Goal: Transaction & Acquisition: Purchase product/service

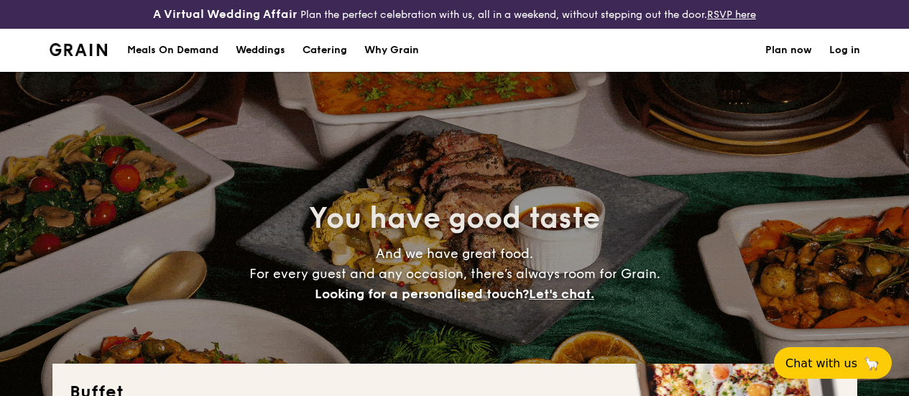
select select
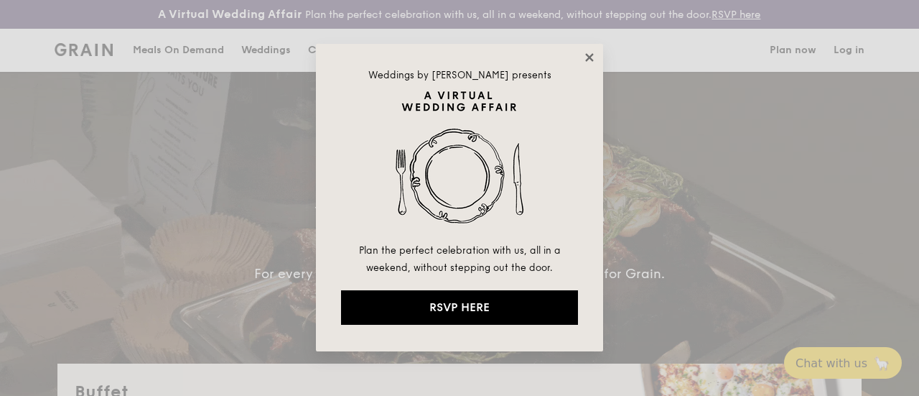
click at [592, 61] on icon at bounding box center [589, 57] width 13 height 13
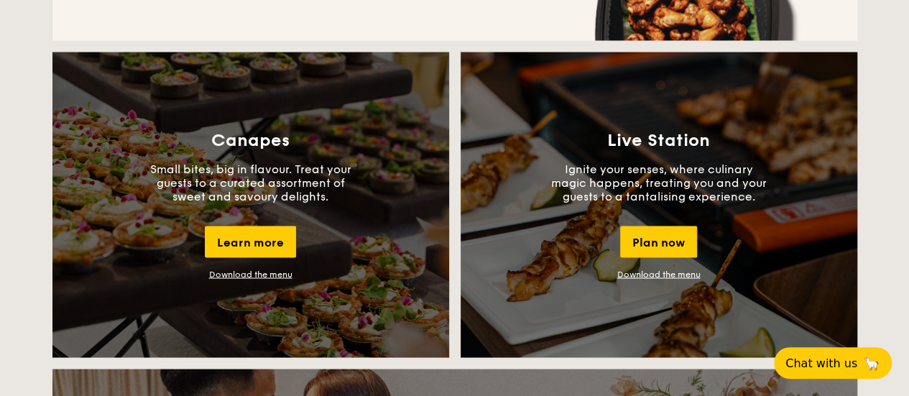
scroll to position [1263, 0]
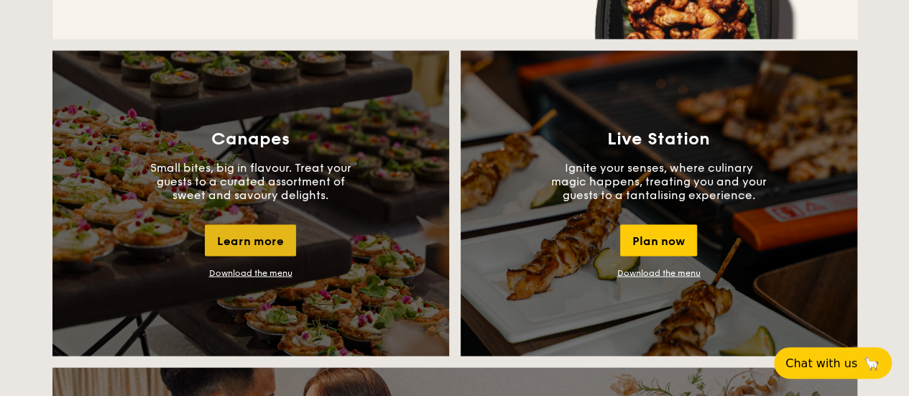
click at [259, 252] on div "Learn more" at bounding box center [250, 240] width 91 height 32
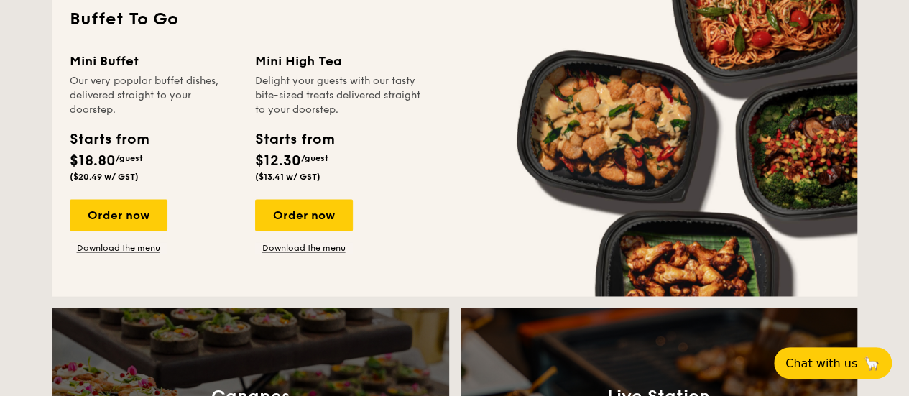
scroll to position [1011, 0]
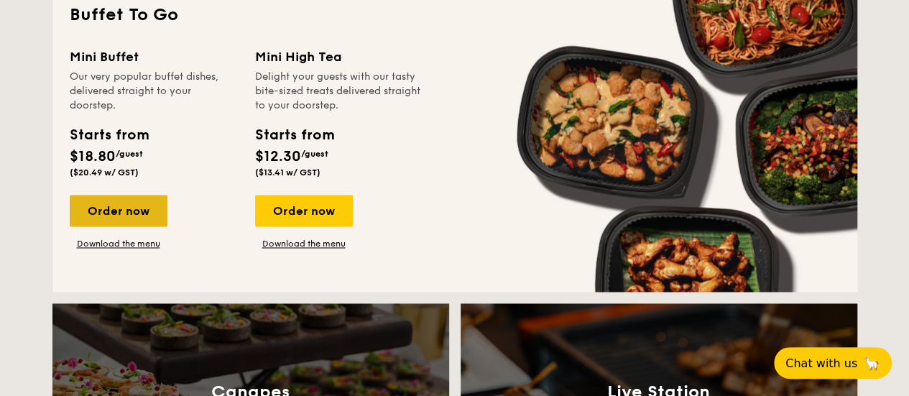
click at [134, 210] on div "Order now" at bounding box center [119, 211] width 98 height 32
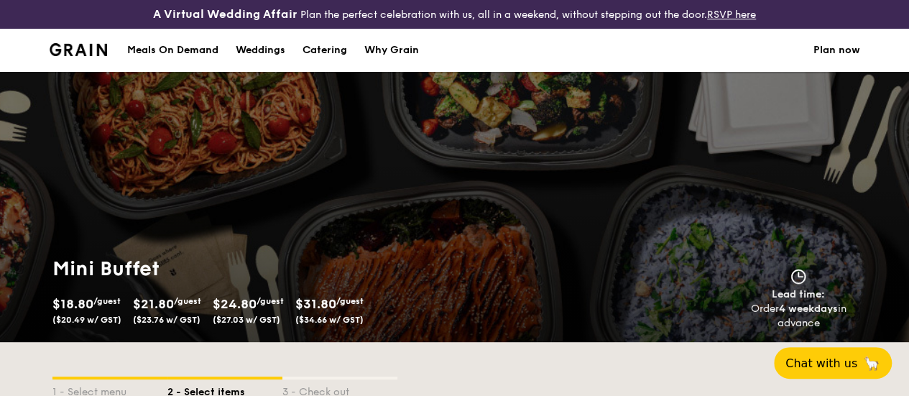
scroll to position [1, 0]
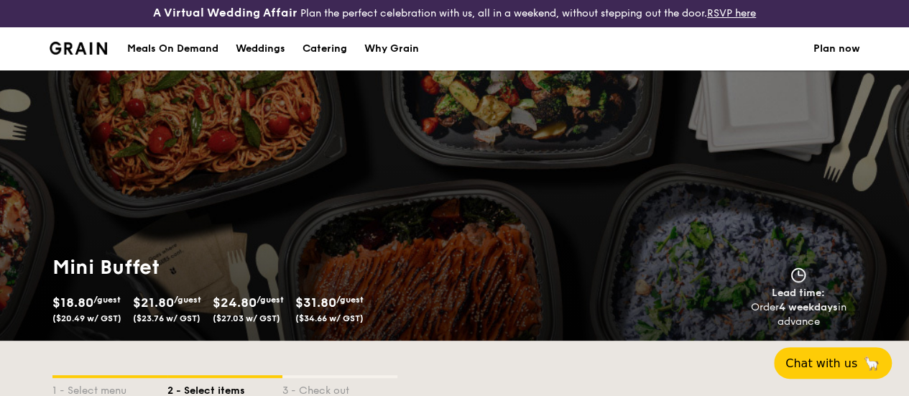
select select
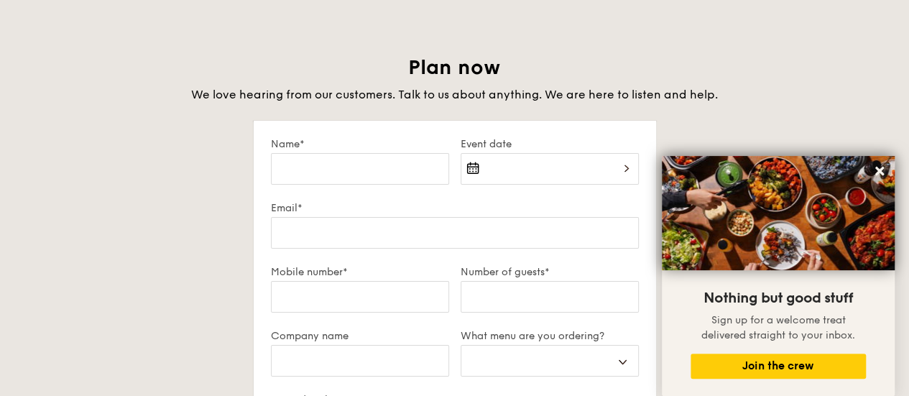
scroll to position [2449, 0]
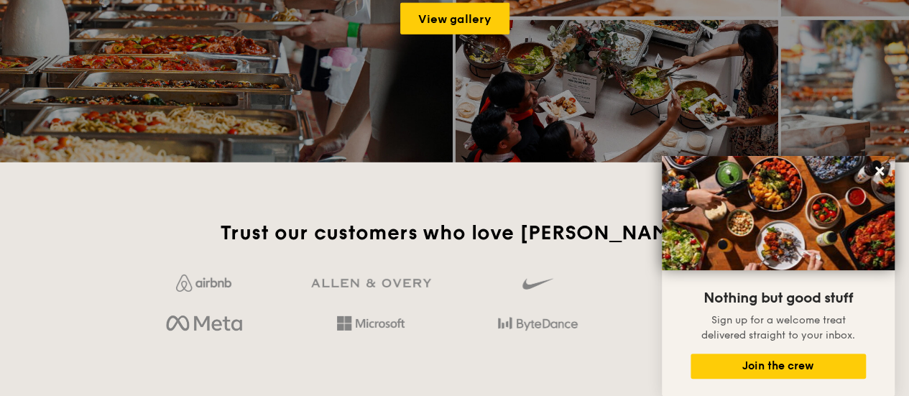
click at [781, 38] on div "View gallery" at bounding box center [454, 18] width 909 height 287
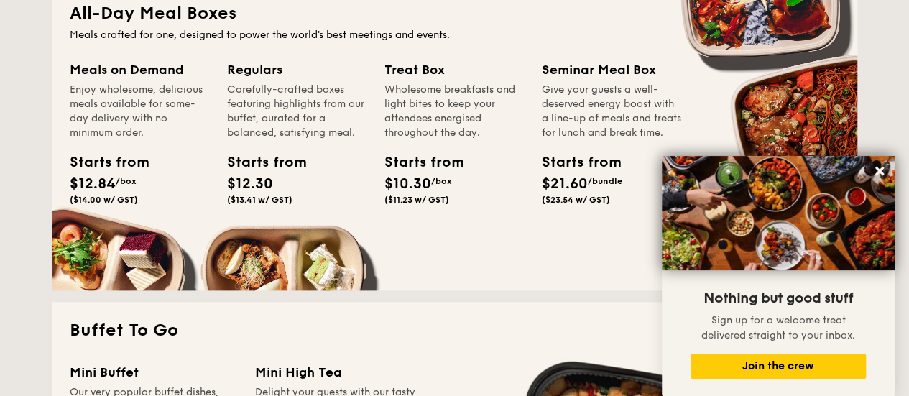
scroll to position [695, 0]
click at [876, 163] on button at bounding box center [879, 170] width 23 height 23
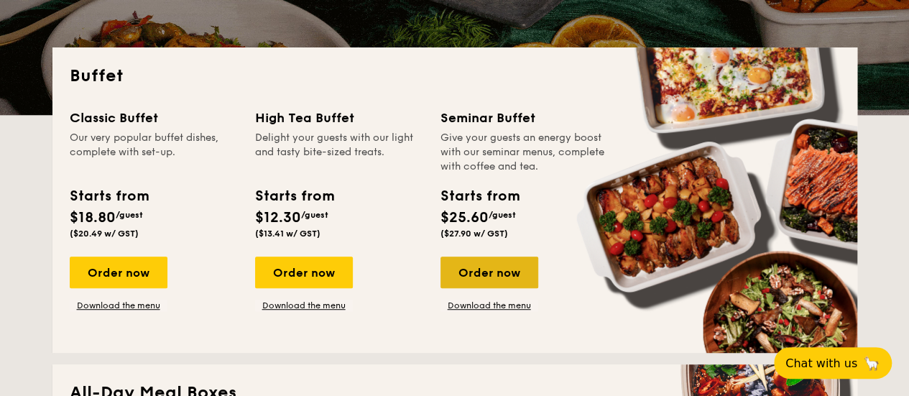
scroll to position [315, 0]
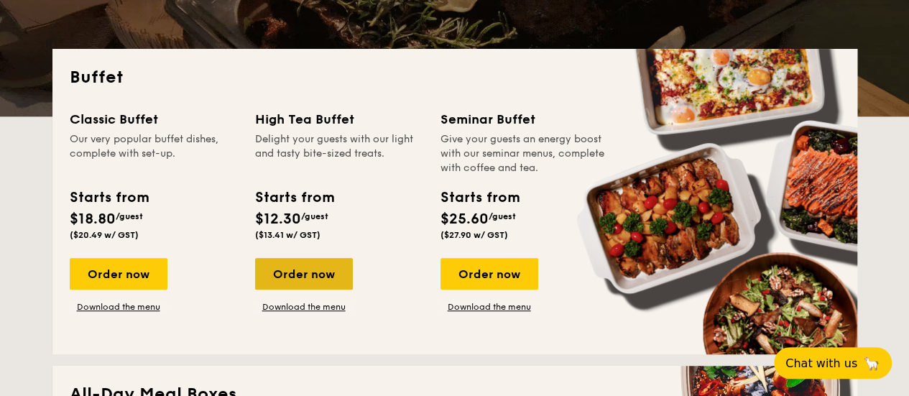
click at [326, 272] on div "Order now" at bounding box center [304, 274] width 98 height 32
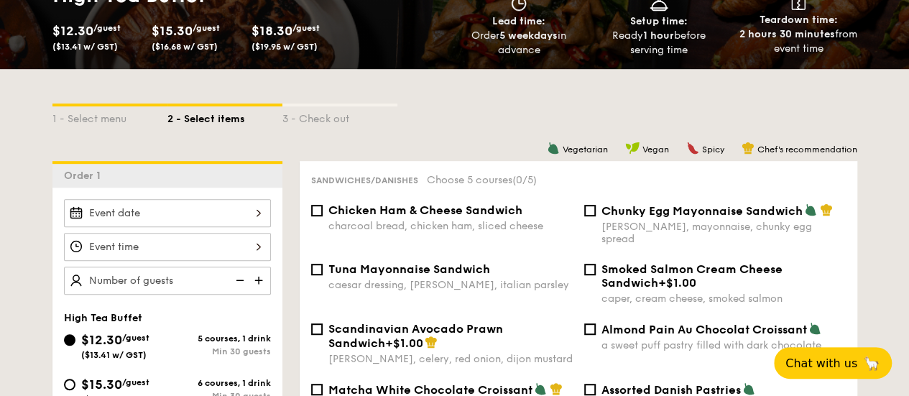
scroll to position [237, 0]
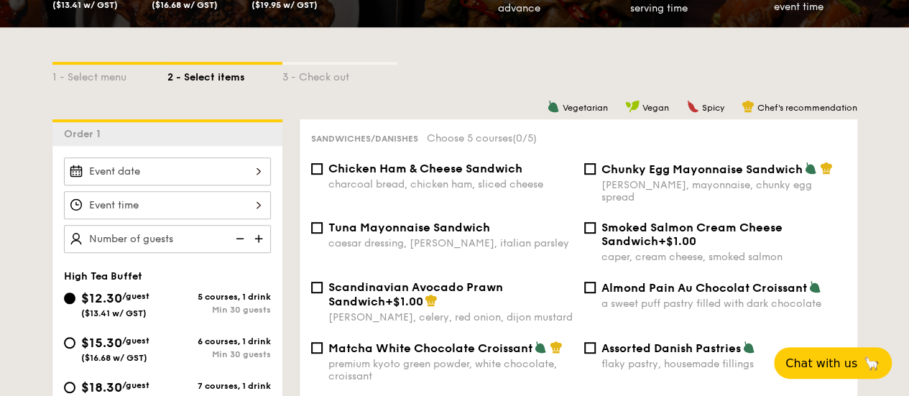
select select
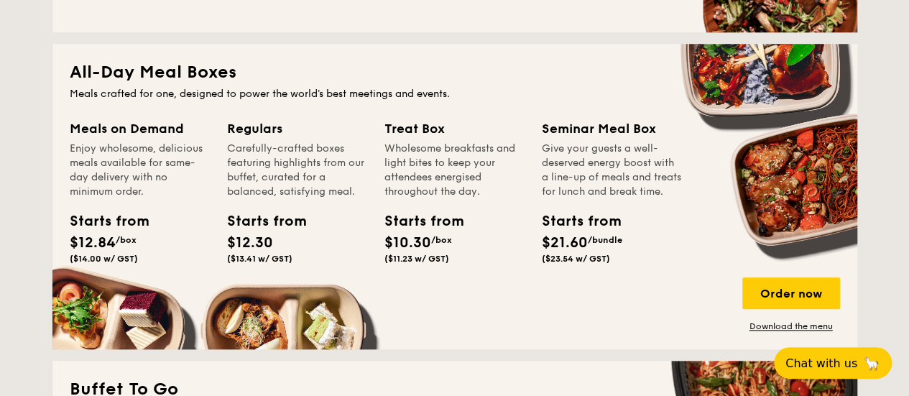
scroll to position [638, 0]
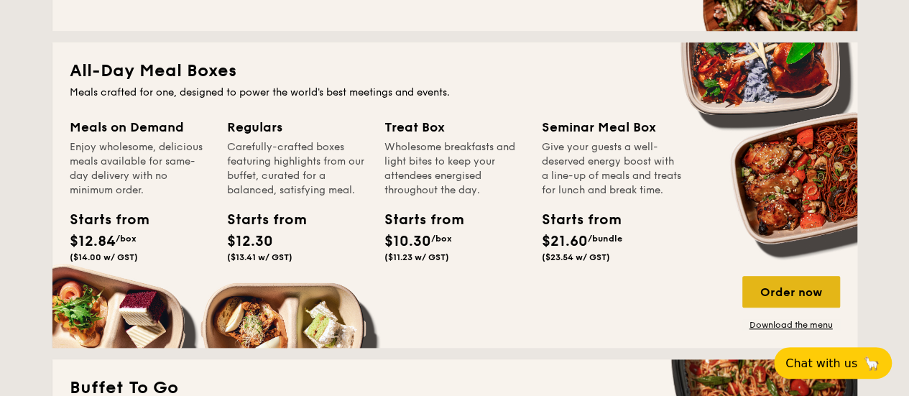
click at [822, 304] on div "Order now" at bounding box center [791, 292] width 98 height 32
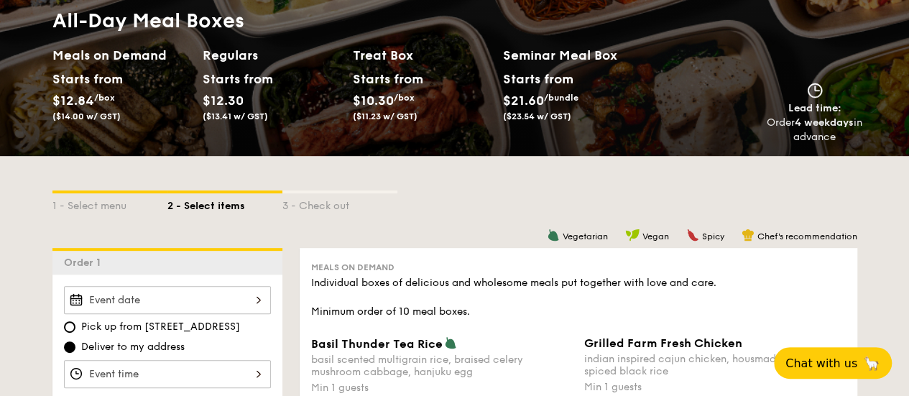
scroll to position [182, 0]
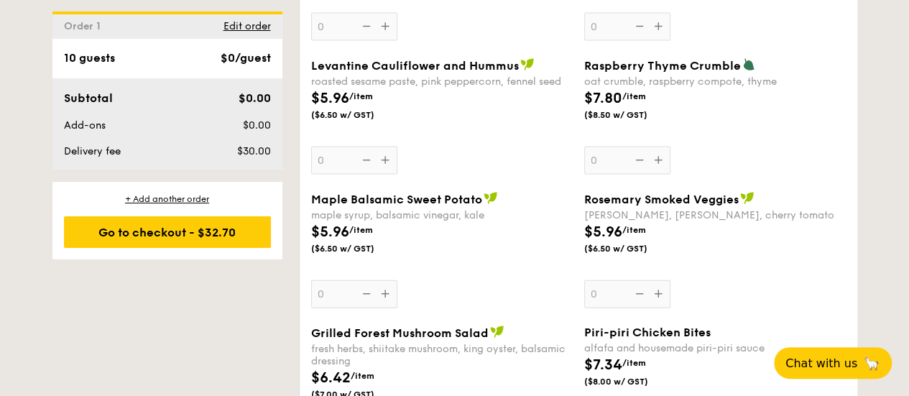
click at [415, 147] on div "Levantine Cauliflower and Hummus roasted sesame paste, pink peppercorn, fennel …" at bounding box center [441, 116] width 261 height 116
click at [397, 147] on input "0" at bounding box center [354, 161] width 86 height 28
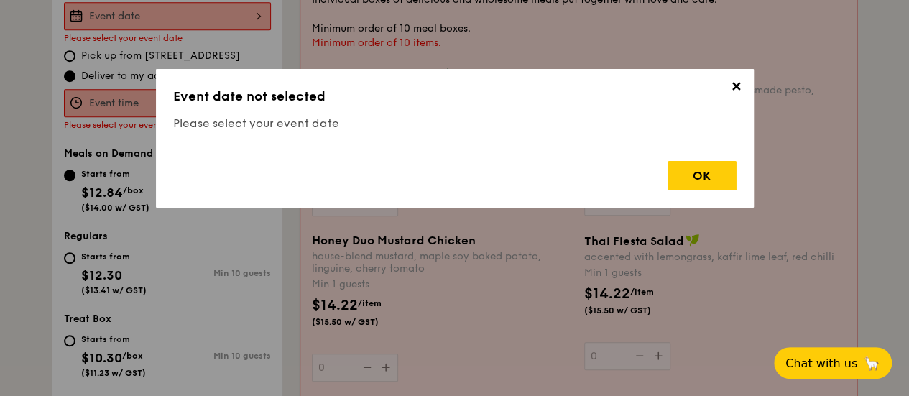
scroll to position [424, 0]
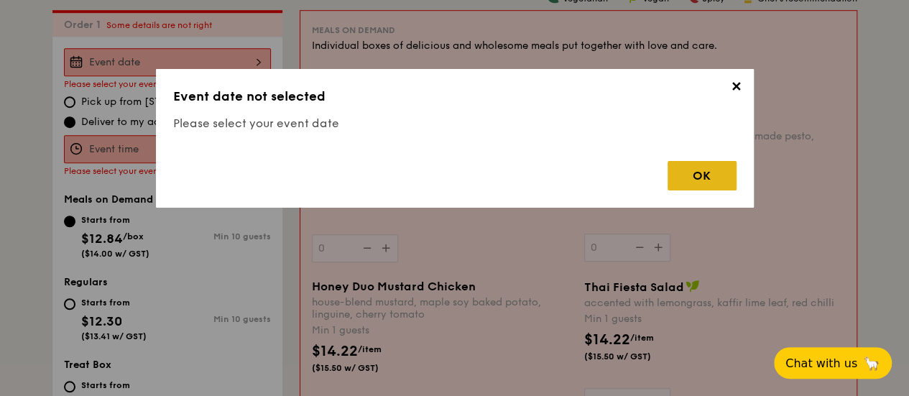
click at [712, 175] on div "OK" at bounding box center [701, 175] width 69 height 29
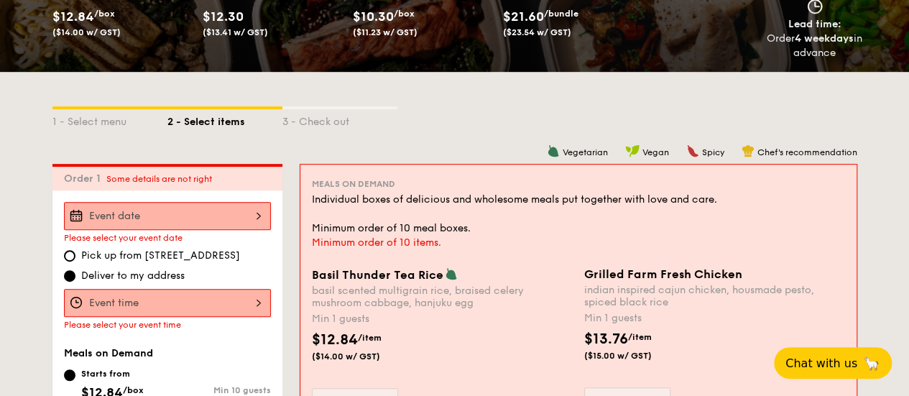
scroll to position [280, 0]
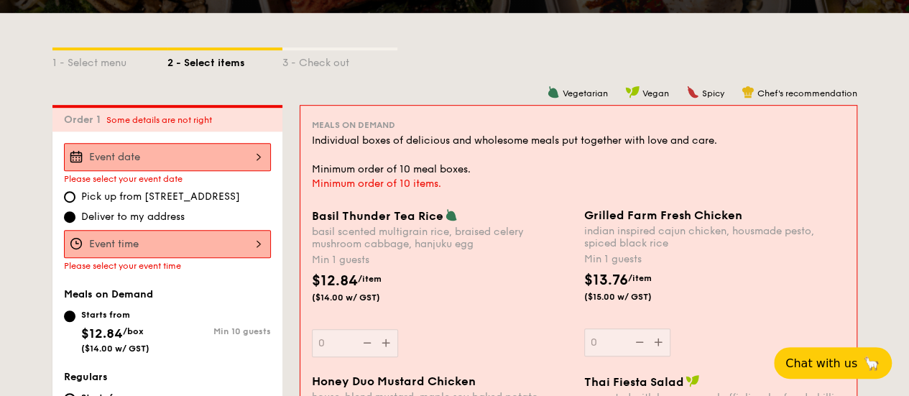
click at [514, 150] on div "Individual boxes of delicious and wholesome meals put together with love and ca…" at bounding box center [578, 155] width 533 height 43
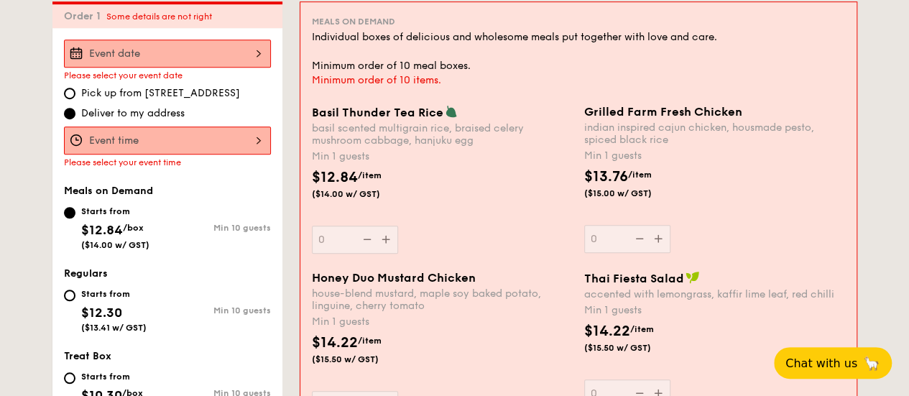
scroll to position [434, 0]
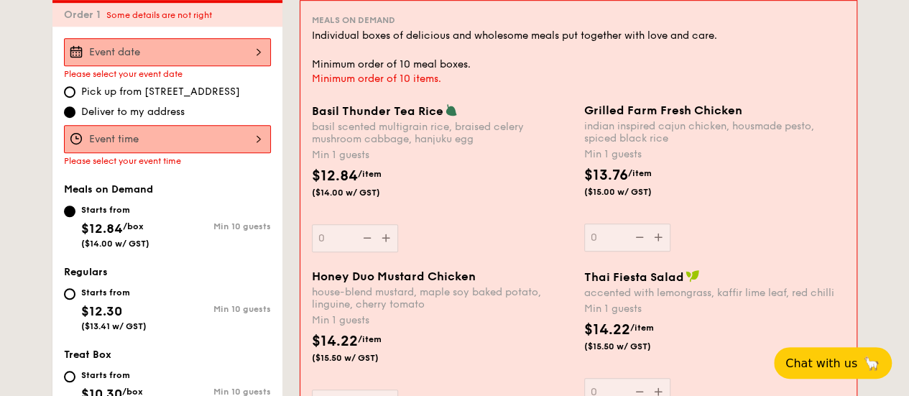
click at [665, 246] on div "Grilled Farm Fresh Chicken indian inspired cajun chicken, housmade pesto, spice…" at bounding box center [714, 177] width 261 height 148
click at [665, 246] on input "0" at bounding box center [627, 237] width 86 height 28
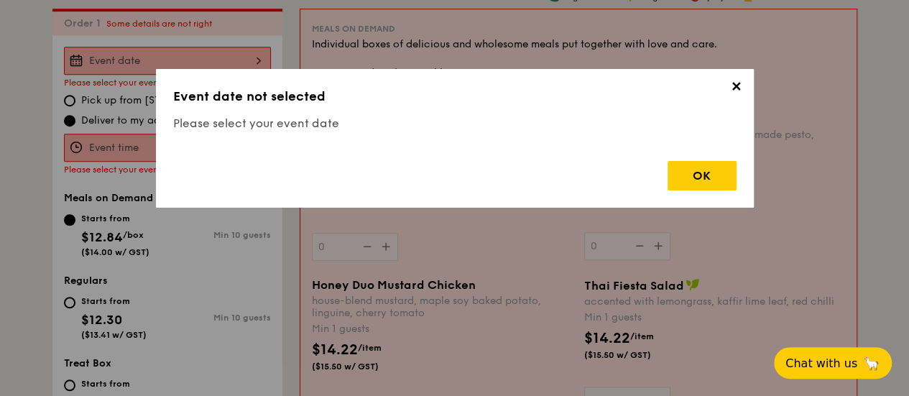
scroll to position [424, 0]
click at [699, 167] on div "OK" at bounding box center [701, 175] width 69 height 29
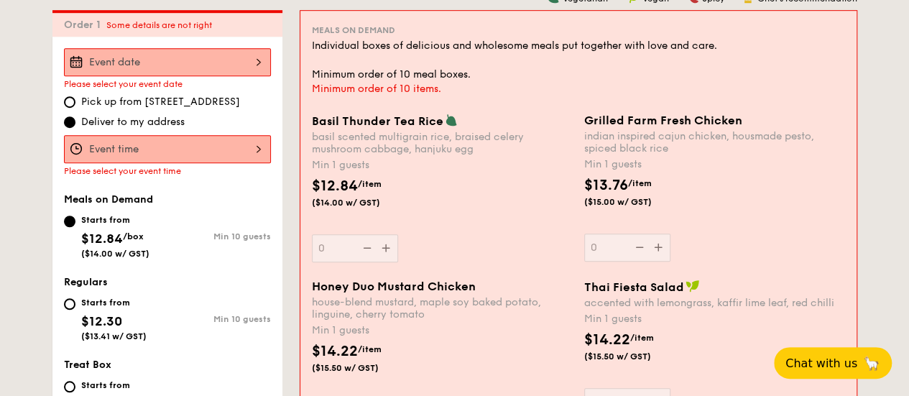
click at [245, 160] on div at bounding box center [167, 149] width 207 height 28
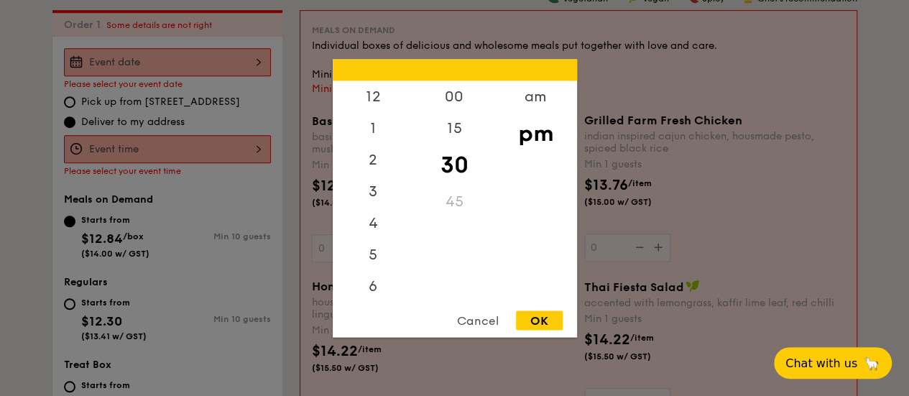
scroll to position [63, 0]
click at [461, 100] on div "00" at bounding box center [454, 101] width 81 height 42
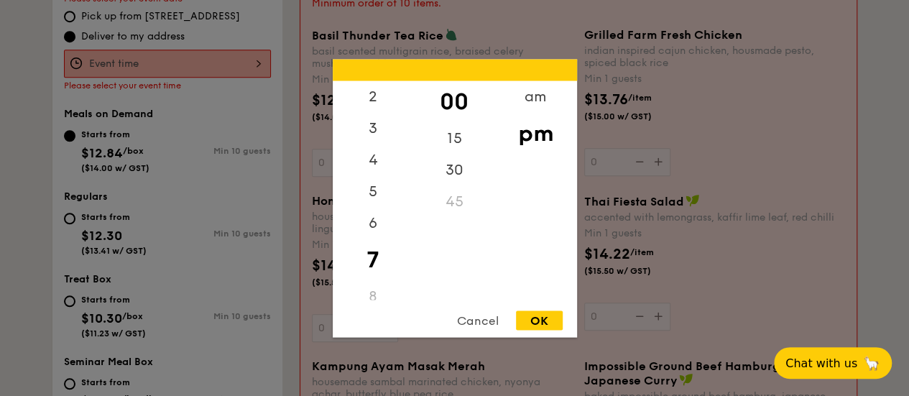
scroll to position [513, 0]
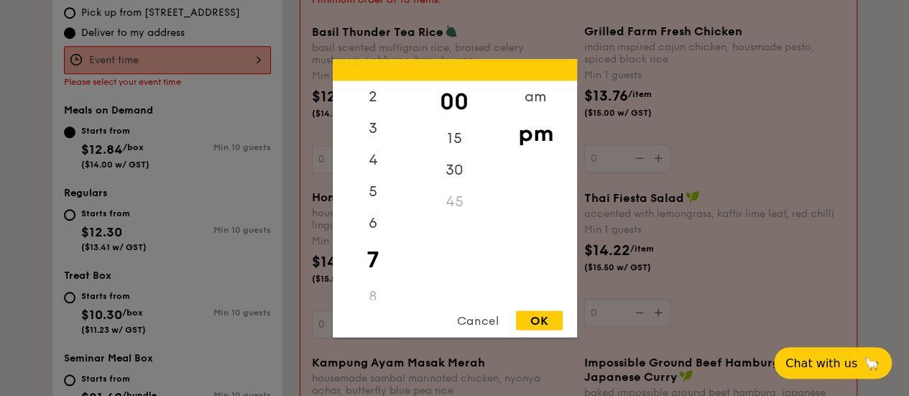
click at [536, 311] on div "OK" at bounding box center [539, 319] width 47 height 19
type input "7:00PM"
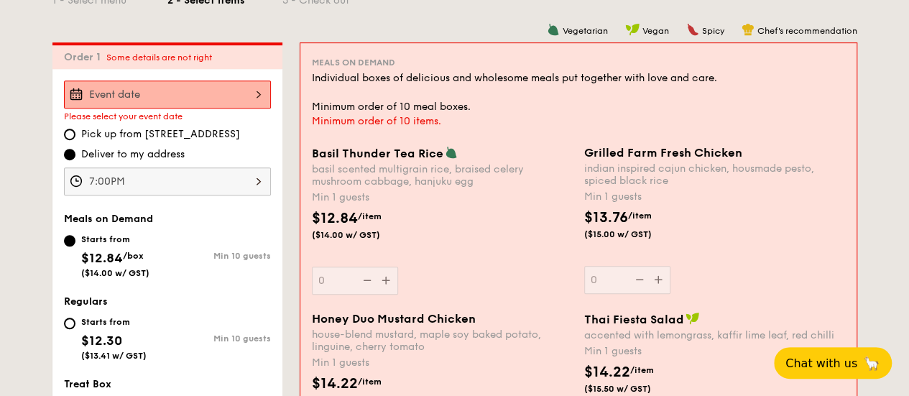
scroll to position [391, 0]
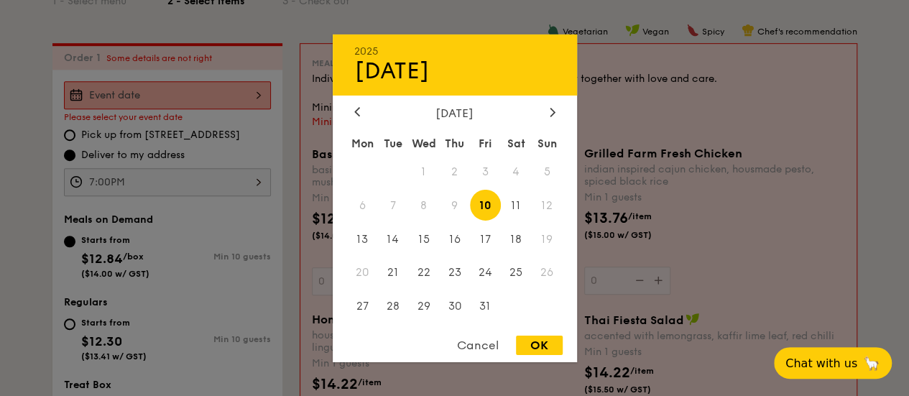
click at [251, 109] on div "2025 Oct [DATE] Tue Wed Thu Fri Sat Sun 1 2 3 4 5 6 7 8 9 10 11 12 13 14 15 16 …" at bounding box center [167, 95] width 207 height 28
click at [513, 210] on span "11" at bounding box center [516, 205] width 31 height 31
click at [542, 339] on div "OK" at bounding box center [539, 344] width 47 height 19
type input "[DATE]"
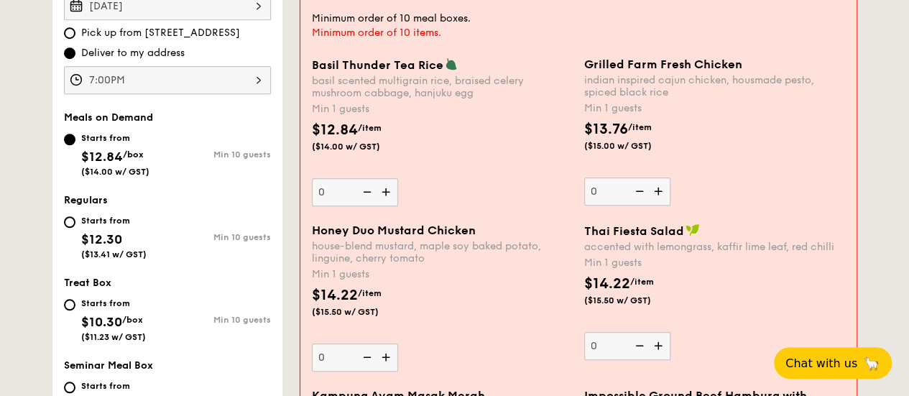
scroll to position [481, 0]
click at [70, 227] on input "Starts from $12.30 ($13.41 w/ GST) Min 10 guests" at bounding box center [69, 220] width 11 height 11
radio input "true"
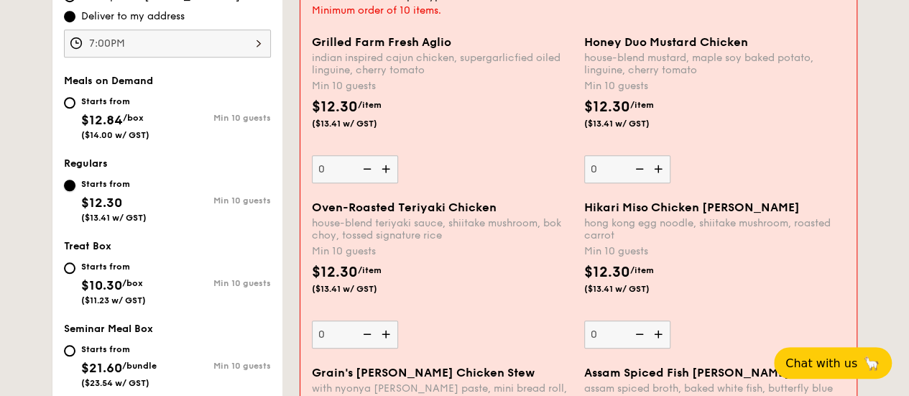
scroll to position [517, 0]
click at [386, 180] on img at bounding box center [387, 167] width 22 height 27
click at [386, 180] on input "0" at bounding box center [355, 168] width 86 height 28
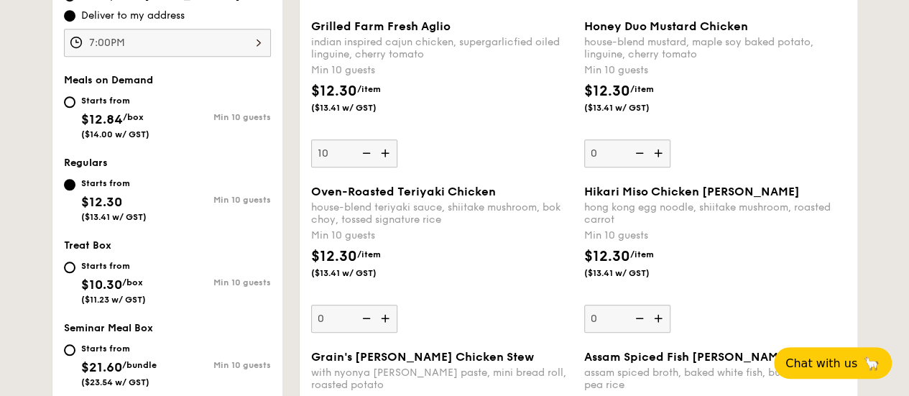
click at [366, 160] on img at bounding box center [365, 152] width 22 height 27
click at [366, 160] on input "10" at bounding box center [354, 153] width 86 height 28
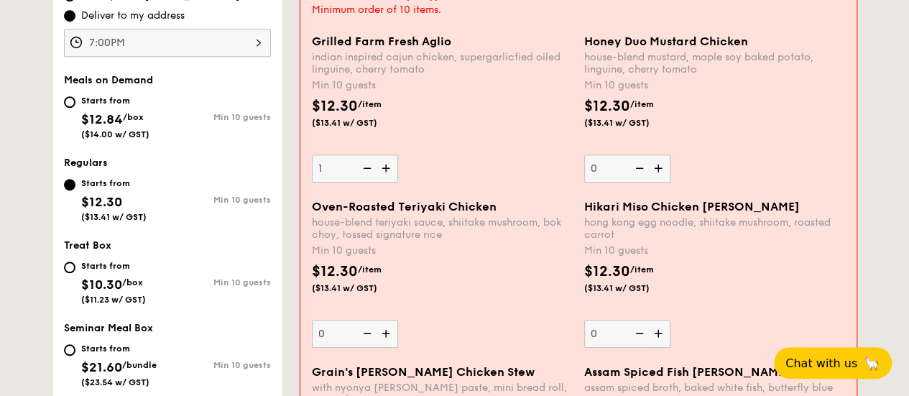
type input "10"
click at [666, 176] on img at bounding box center [660, 167] width 22 height 27
click at [666, 176] on input "0" at bounding box center [627, 168] width 86 height 28
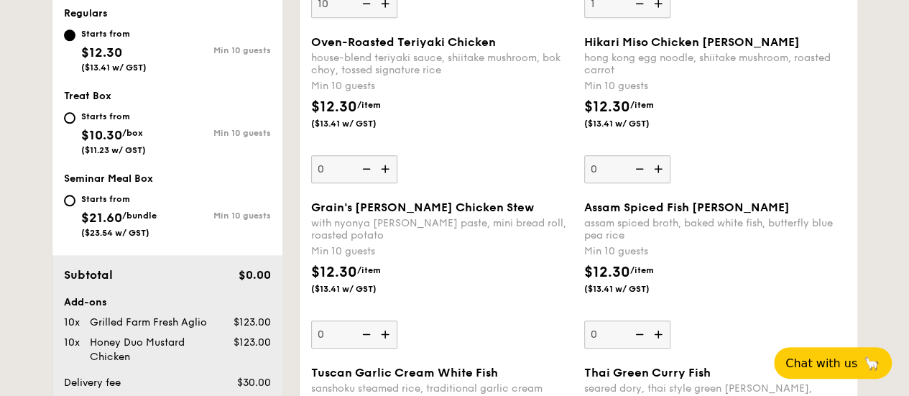
scroll to position [672, 0]
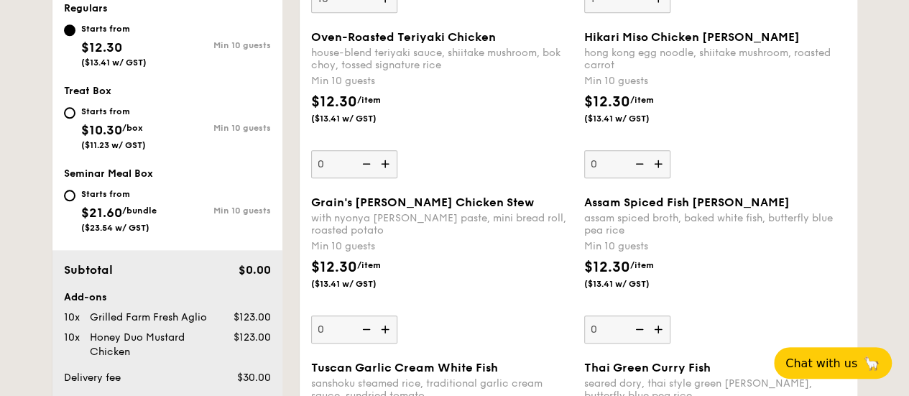
type input "10"
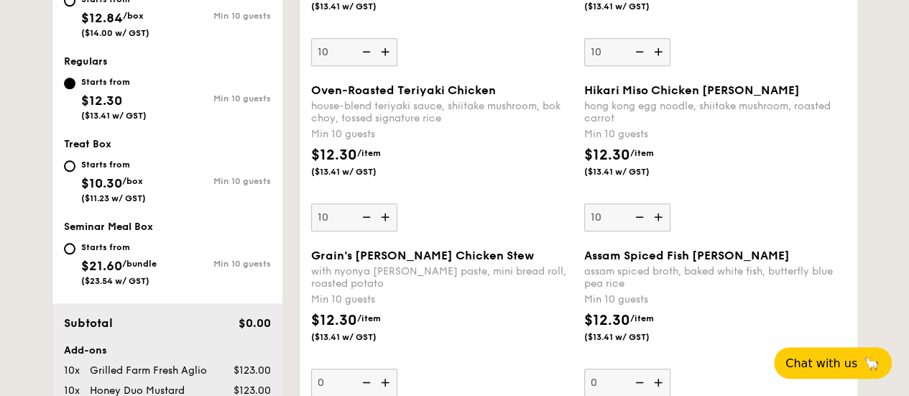
drag, startPoint x: 692, startPoint y: 183, endPoint x: 793, endPoint y: 221, distance: 107.9
click at [793, 221] on div "Hikari Miso Chicken Chow [PERSON_NAME] kong egg noodle, shiitake mushroom, roas…" at bounding box center [714, 157] width 261 height 148
click at [670, 221] on input "10" at bounding box center [627, 217] width 86 height 28
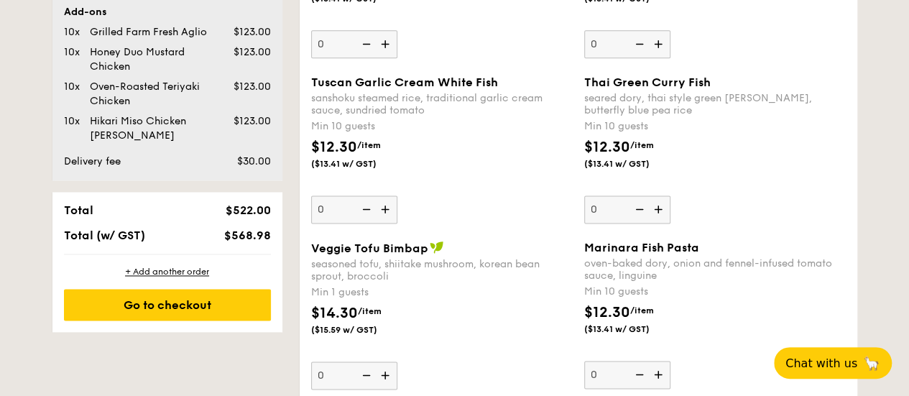
scroll to position [772, 0]
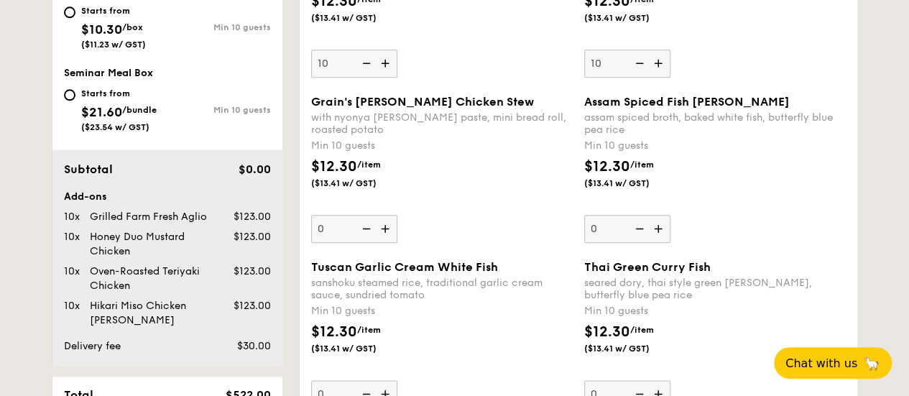
click at [640, 69] on img at bounding box center [638, 63] width 22 height 27
click at [640, 69] on input "10" at bounding box center [627, 64] width 86 height 28
type input "0"
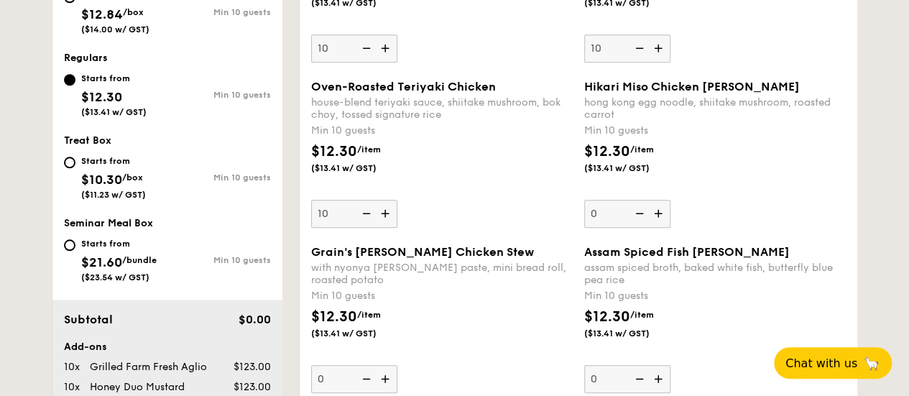
scroll to position [563, 0]
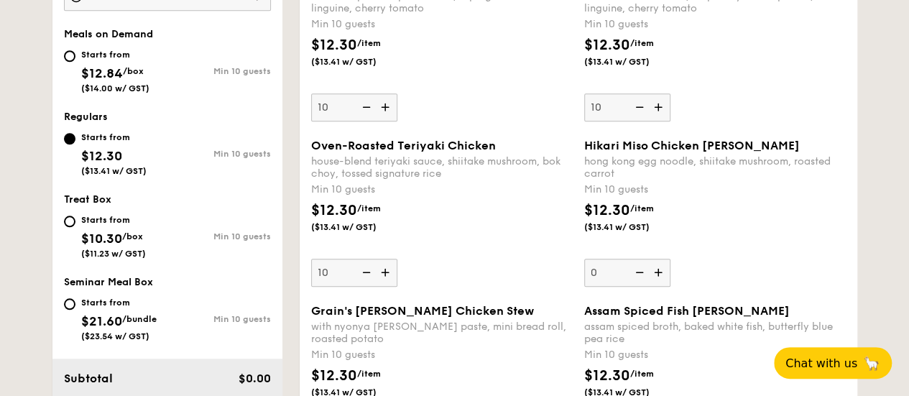
click at [105, 70] on div "Starts from $12.84 /box ($14.00 w/ GST)" at bounding box center [115, 69] width 68 height 47
click at [75, 62] on input "Starts from $12.84 /box ($14.00 w/ GST) Min 10 guests" at bounding box center [69, 55] width 11 height 11
radio input "true"
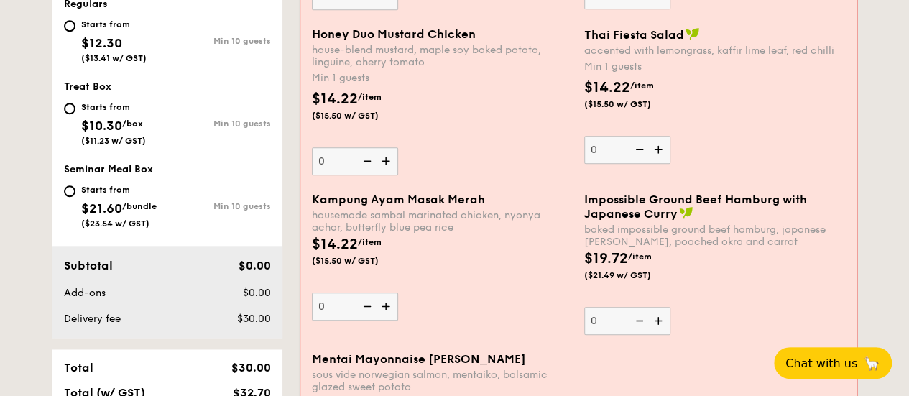
scroll to position [677, 0]
click at [119, 195] on div "Starts from" at bounding box center [118, 188] width 75 height 11
click at [75, 196] on input "Starts from $21.60 /bundle ($23.54 w/ GST) Min 10 guests" at bounding box center [69, 190] width 11 height 11
radio input "true"
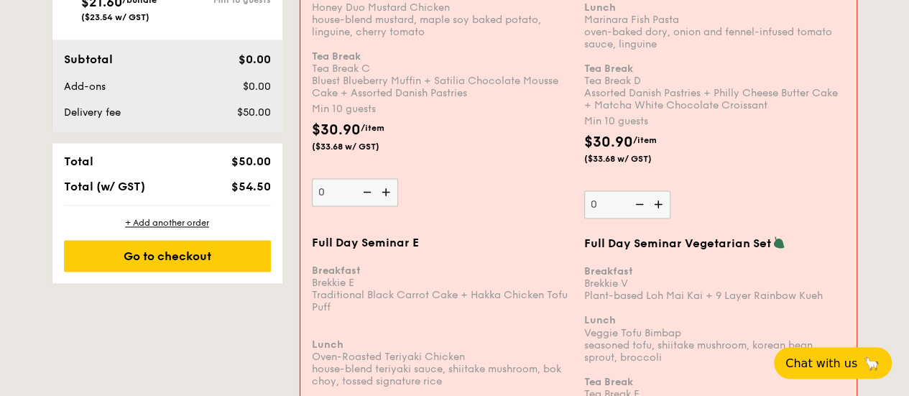
scroll to position [1034, 0]
